Goal: Find contact information: Find contact information

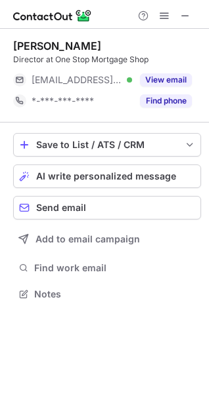
scroll to position [285, 209]
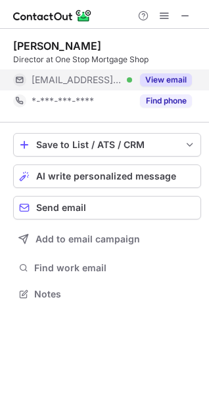
click at [161, 82] on button "View email" at bounding box center [166, 79] width 52 height 13
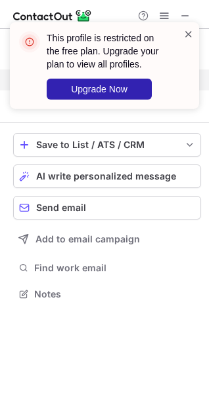
click at [188, 36] on span at bounding box center [188, 34] width 10 height 13
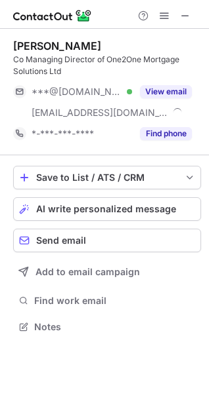
scroll to position [318, 209]
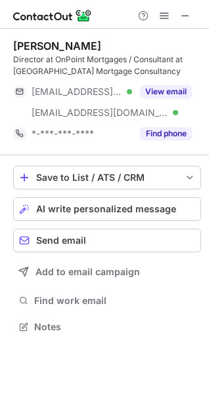
scroll to position [318, 209]
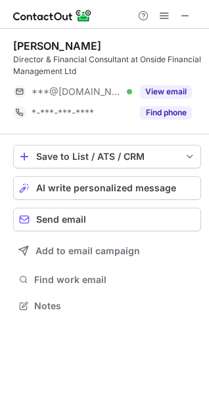
scroll to position [297, 209]
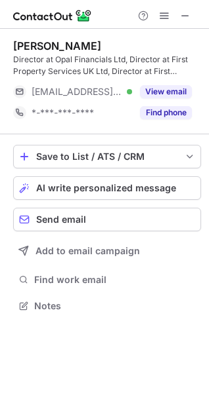
scroll to position [297, 209]
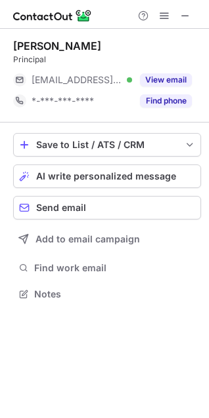
scroll to position [285, 209]
